Goal: Task Accomplishment & Management: Manage account settings

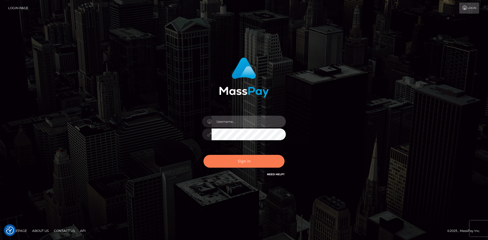
type input "[PERSON_NAME]"
click at [240, 163] on button "Sign in" at bounding box center [243, 161] width 81 height 13
type input "[PERSON_NAME]"
click at [240, 163] on button "Sign in" at bounding box center [243, 161] width 81 height 13
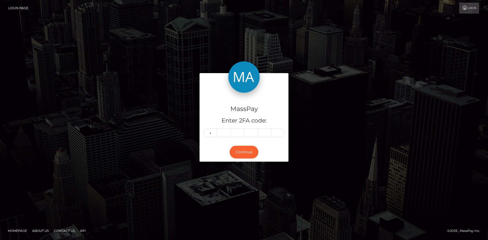
type input "7"
type input "3"
type input "2"
type input "5"
type input "2"
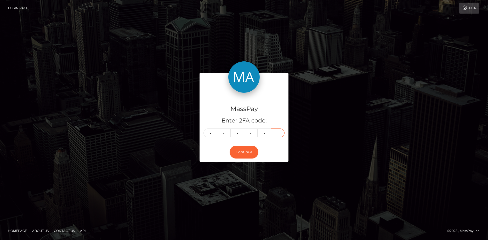
type input "4"
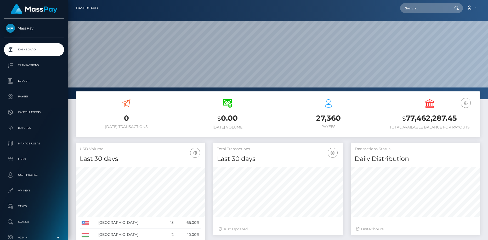
scroll to position [93, 130]
click at [423, 14] on nav "Dashboard Loading... Loading... Account Edit Profile" at bounding box center [278, 8] width 420 height 16
click at [423, 10] on input "text" at bounding box center [424, 8] width 49 height 10
paste input "813826378980945920_2"
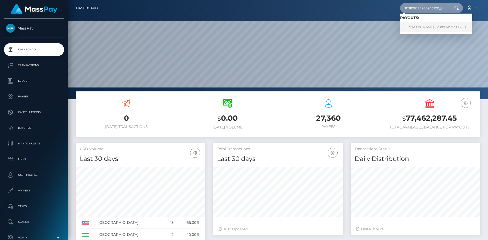
type input "813826378980945920_2"
click at [420, 27] on link "Caressa Smith (Select Media LLC - )" at bounding box center [436, 27] width 72 height 10
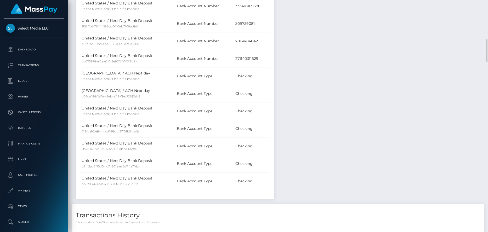
scroll to position [549, 0]
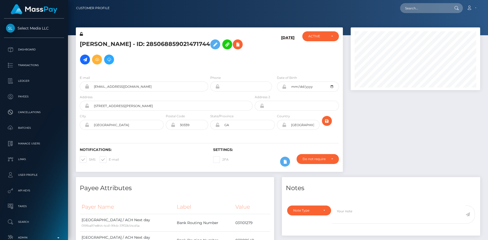
scroll to position [63, 130]
click at [437, 5] on input "text" at bounding box center [424, 8] width 49 height 10
paste input "poact_lqAQcMGmzA8i"
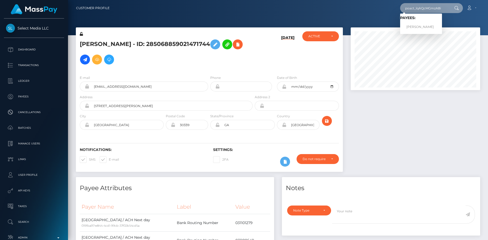
type input "poact_lqAQcMGmzA8i"
click at [417, 26] on link "LOKESH NAYAK Nayak" at bounding box center [421, 27] width 42 height 10
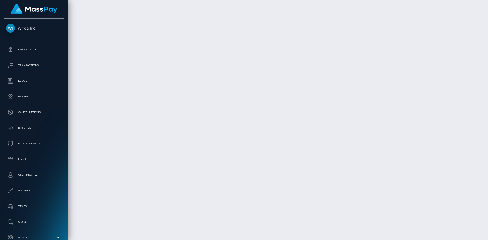
scroll to position [2655, 0]
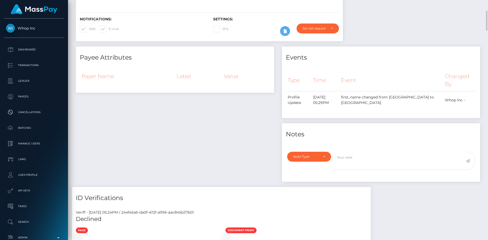
scroll to position [26, 0]
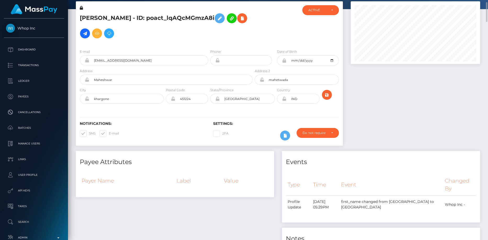
click at [106, 11] on h5 "[PERSON_NAME] - ID: poact_lqAQcMGmzA8i" at bounding box center [165, 26] width 170 height 30
click at [105, 16] on h5 "LOKESH NAYAK Nayak - ID: poact_lqAQcMGmzA8i" at bounding box center [165, 26] width 170 height 30
copy h5 "LOKESH NAYAK Nayak - ID: poact_lqAQcMGmzA8i"
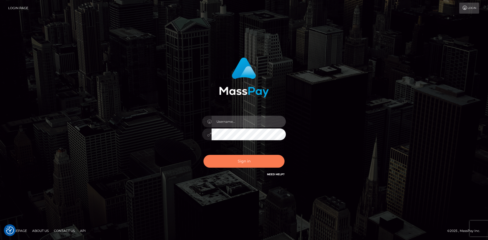
type input "[PERSON_NAME]"
click at [250, 166] on button "Sign in" at bounding box center [243, 161] width 81 height 13
type input "[PERSON_NAME]"
click at [250, 166] on button "Sign in" at bounding box center [243, 161] width 81 height 13
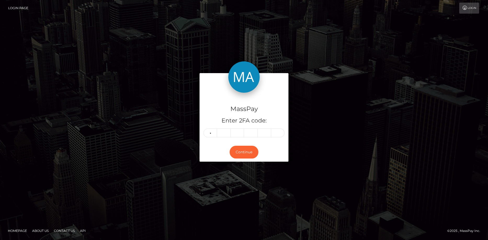
type input "1"
type input "2"
type input "0"
type input "4"
type input "8"
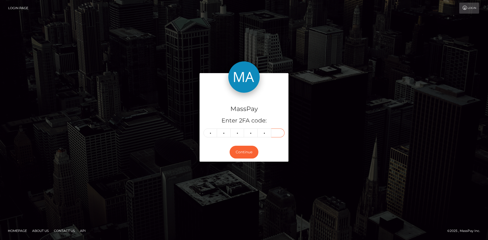
type input "5"
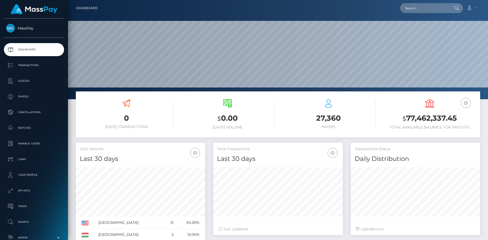
scroll to position [93, 130]
click at [422, 7] on input "text" at bounding box center [424, 8] width 49 height 10
paste input "105301"
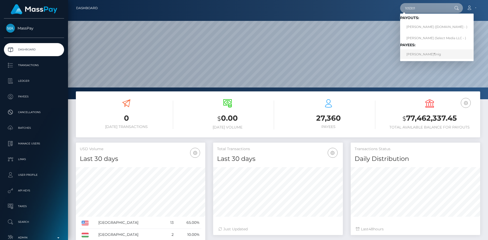
type input "105301"
click at [420, 55] on link "Martina KÃ¶nig" at bounding box center [436, 54] width 73 height 10
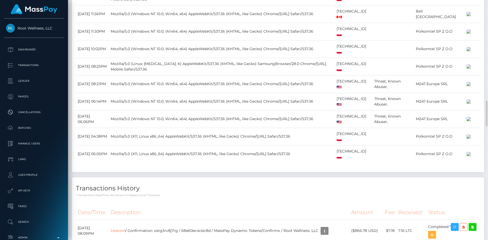
scroll to position [863, 0]
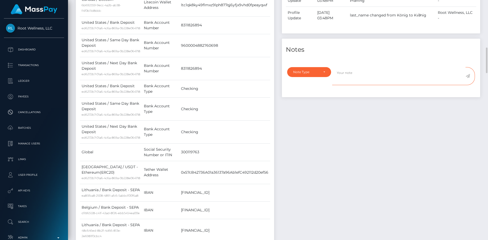
click at [373, 81] on textarea at bounding box center [398, 76] width 133 height 18
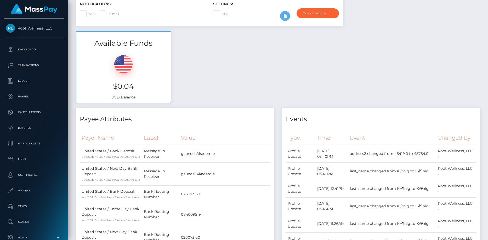
scroll to position [0, 0]
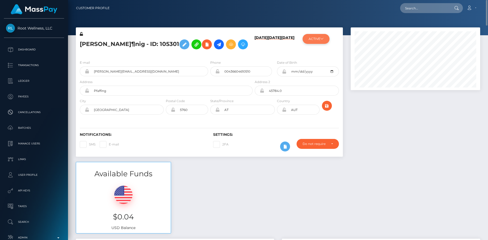
click at [314, 42] on button "ACTIVE" at bounding box center [315, 39] width 27 height 10
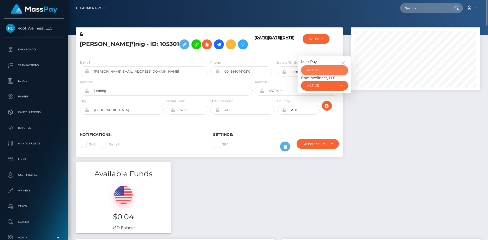
click at [323, 68] on div "ACTIVE" at bounding box center [321, 70] width 29 height 4
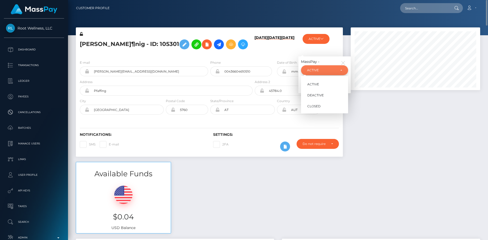
scroll to position [63, 130]
click at [321, 93] on span "DEACTIVE" at bounding box center [315, 95] width 16 height 5
select select "DEACTIVE"
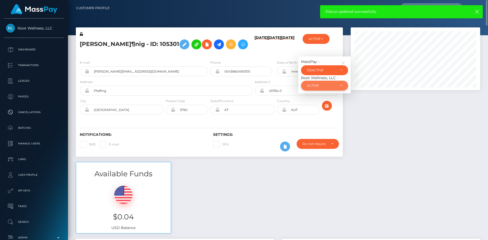
click at [310, 83] on div "ACTIVE" at bounding box center [324, 86] width 47 height 10
click at [318, 109] on span "DEACTIVE" at bounding box center [315, 110] width 16 height 5
select select "DEACTIVE"
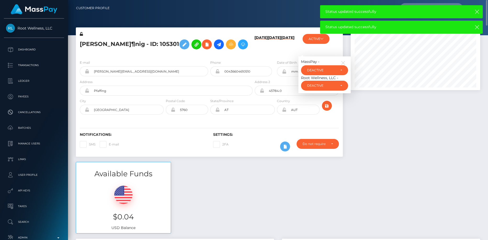
click at [368, 103] on div at bounding box center [415, 94] width 137 height 135
click at [316, 41] on button "ACTIVE" at bounding box center [315, 39] width 27 height 10
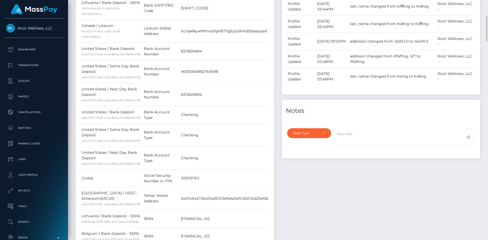
scroll to position [392, 0]
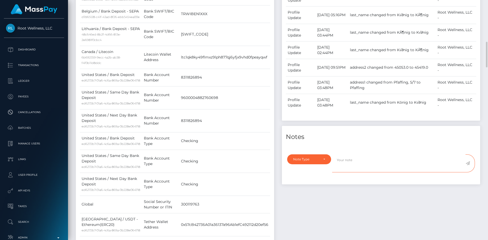
click at [354, 154] on textarea at bounding box center [398, 163] width 133 height 18
paste textarea "Ticket #124562"
type textarea "reported hacked - Ticket #124562"
click at [316, 163] on div "Note Type" at bounding box center [309, 159] width 44 height 10
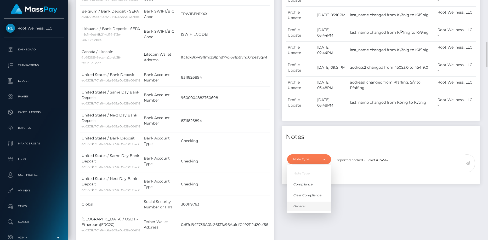
click at [306, 206] on link "General" at bounding box center [309, 207] width 44 height 10
select select "GENERAL"
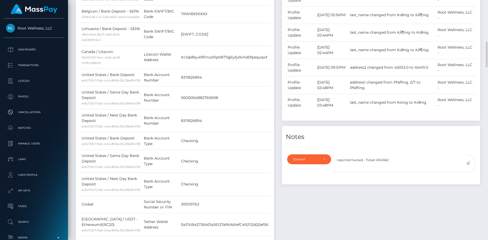
click at [469, 164] on icon at bounding box center [467, 163] width 4 height 4
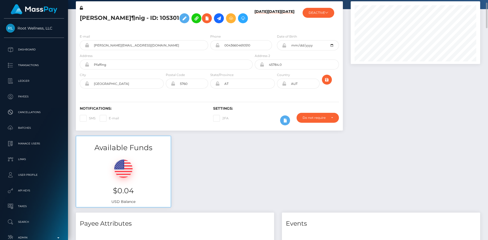
scroll to position [0, 0]
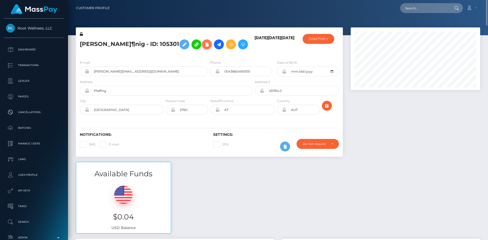
click at [204, 45] on icon at bounding box center [207, 44] width 6 height 7
select select
click at [204, 44] on icon at bounding box center [207, 44] width 6 height 7
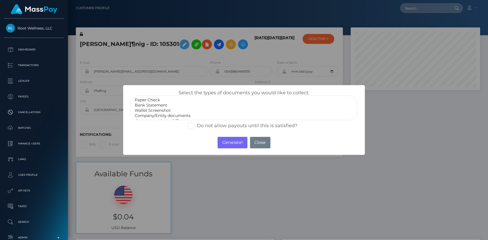
scroll to position [10, 0]
select select "Government issued ID"
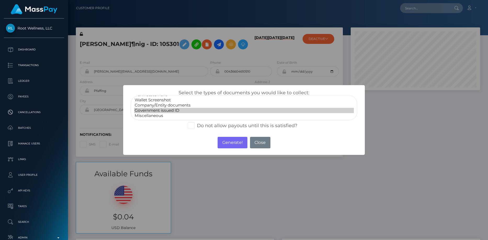
click at [157, 110] on option "Government issued ID" at bounding box center [244, 110] width 220 height 5
click at [220, 138] on button "Generate!" at bounding box center [232, 143] width 30 height 12
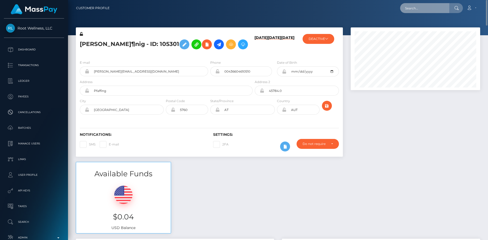
click at [414, 9] on input "text" at bounding box center [424, 8] width 49 height 10
paste input "a2f8c496-c32a-404c-a84a-79629be80def"
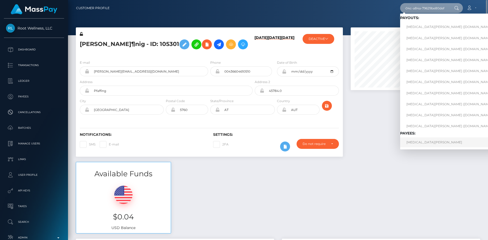
type input "a2f8c496-c32a-404c-a84a-79629be80def"
click at [423, 138] on link "NIKITA BENNIE" at bounding box center [451, 142] width 102 height 10
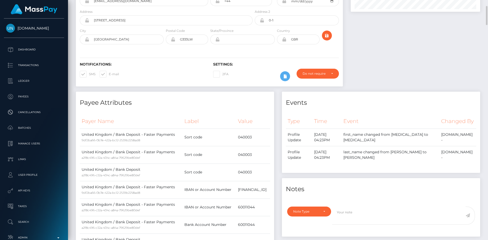
scroll to position [26, 0]
